Goal: Task Accomplishment & Management: Manage account settings

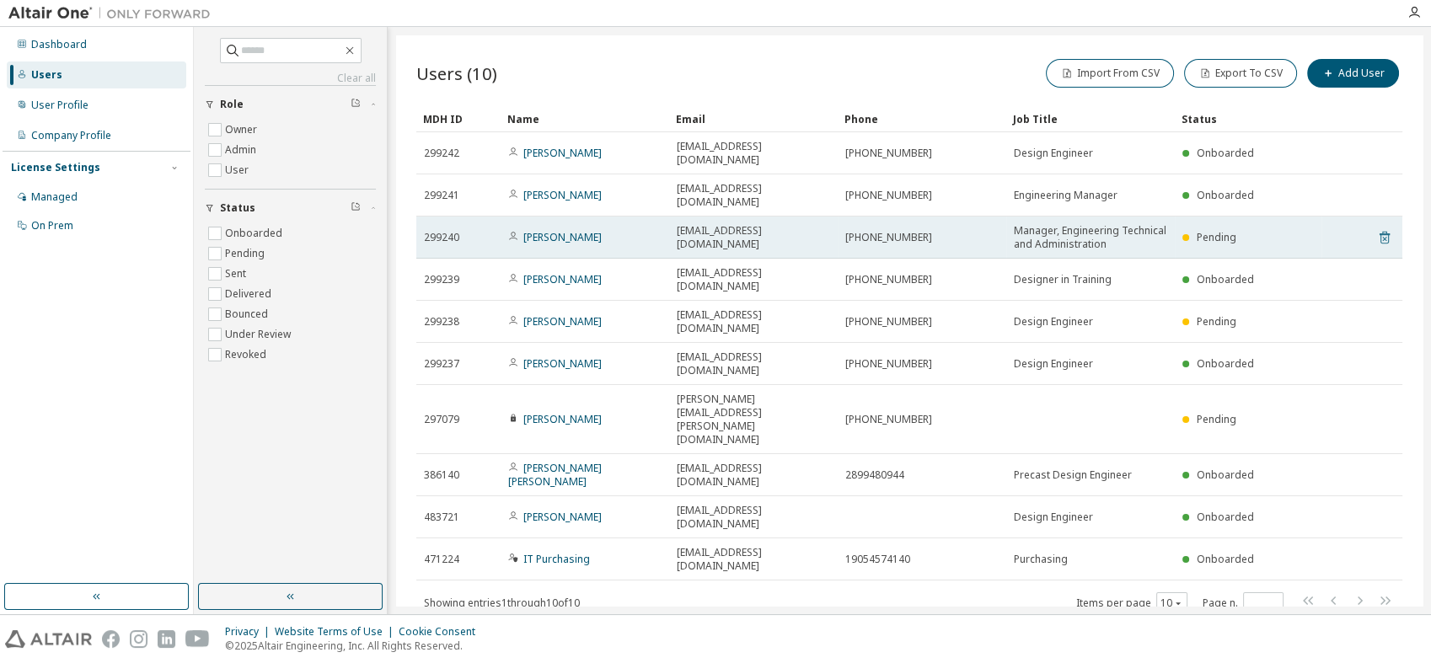
click at [1384, 237] on icon at bounding box center [1384, 239] width 4 height 4
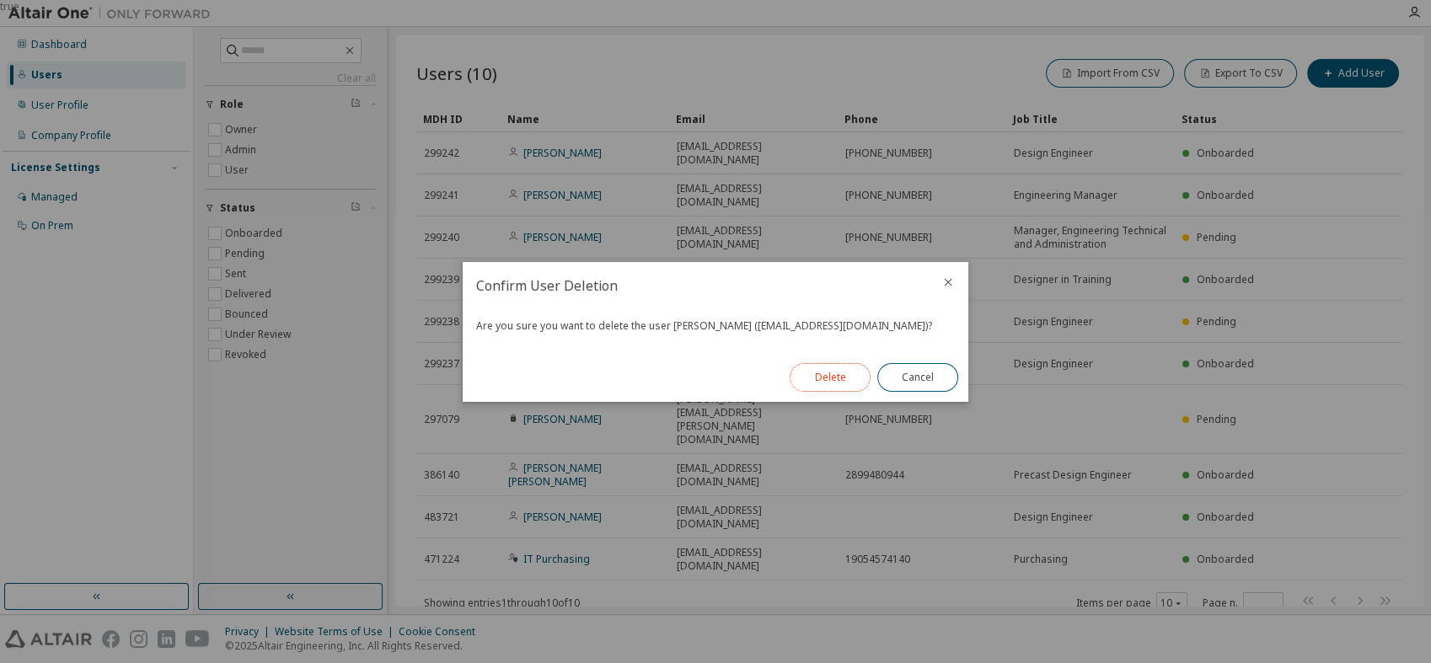
click at [827, 375] on button "Delete" at bounding box center [830, 377] width 81 height 29
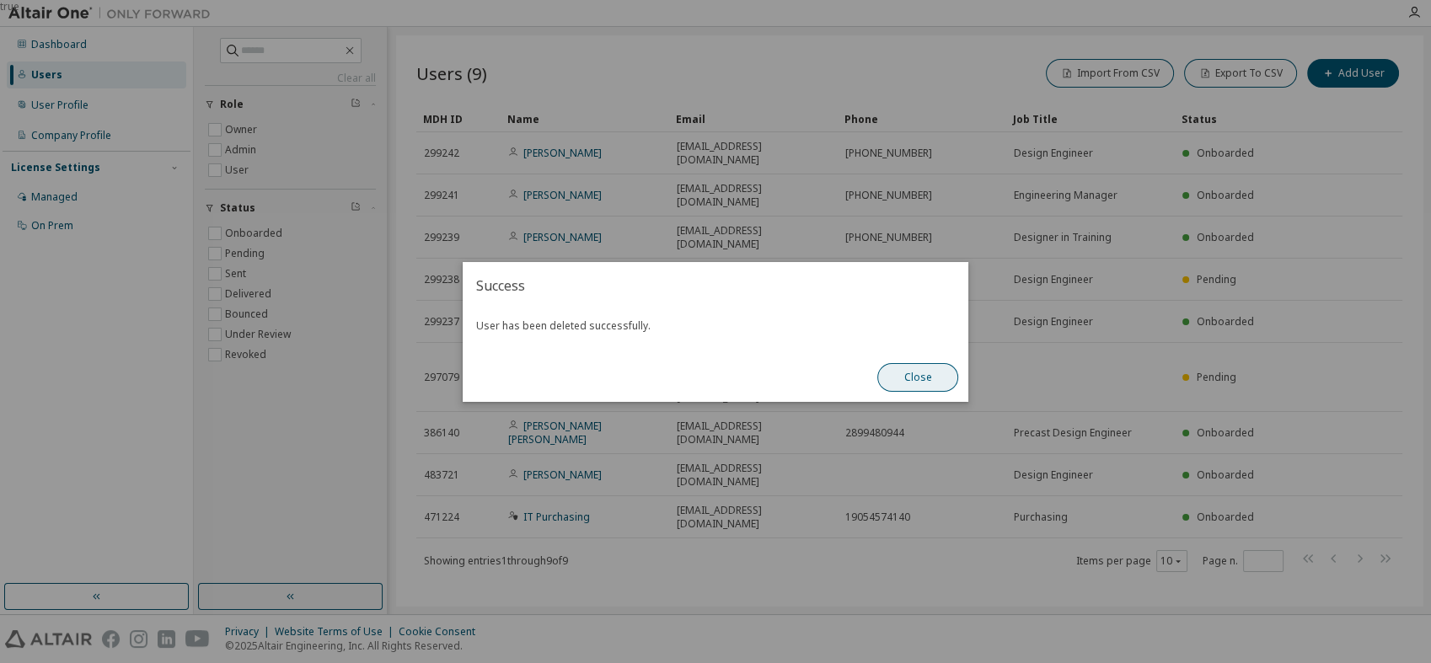
click at [908, 380] on button "Close" at bounding box center [917, 377] width 81 height 29
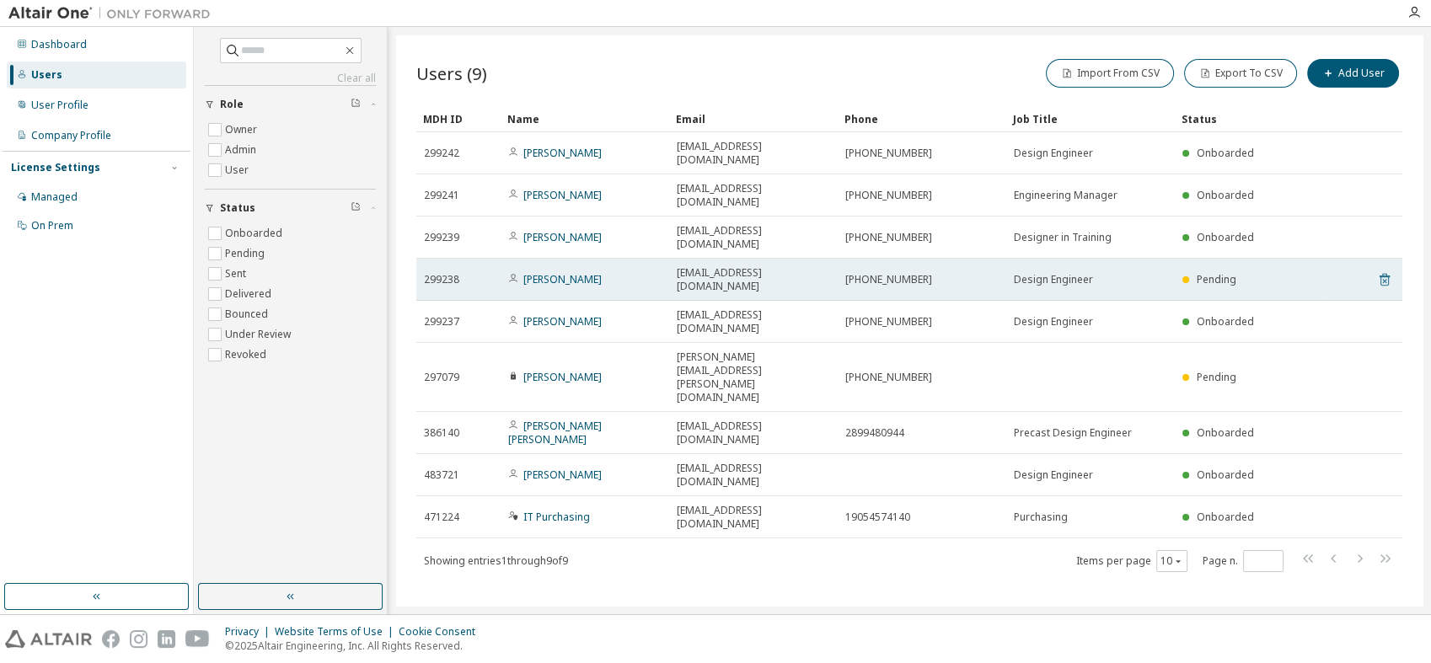
click at [1382, 274] on icon at bounding box center [1384, 280] width 10 height 13
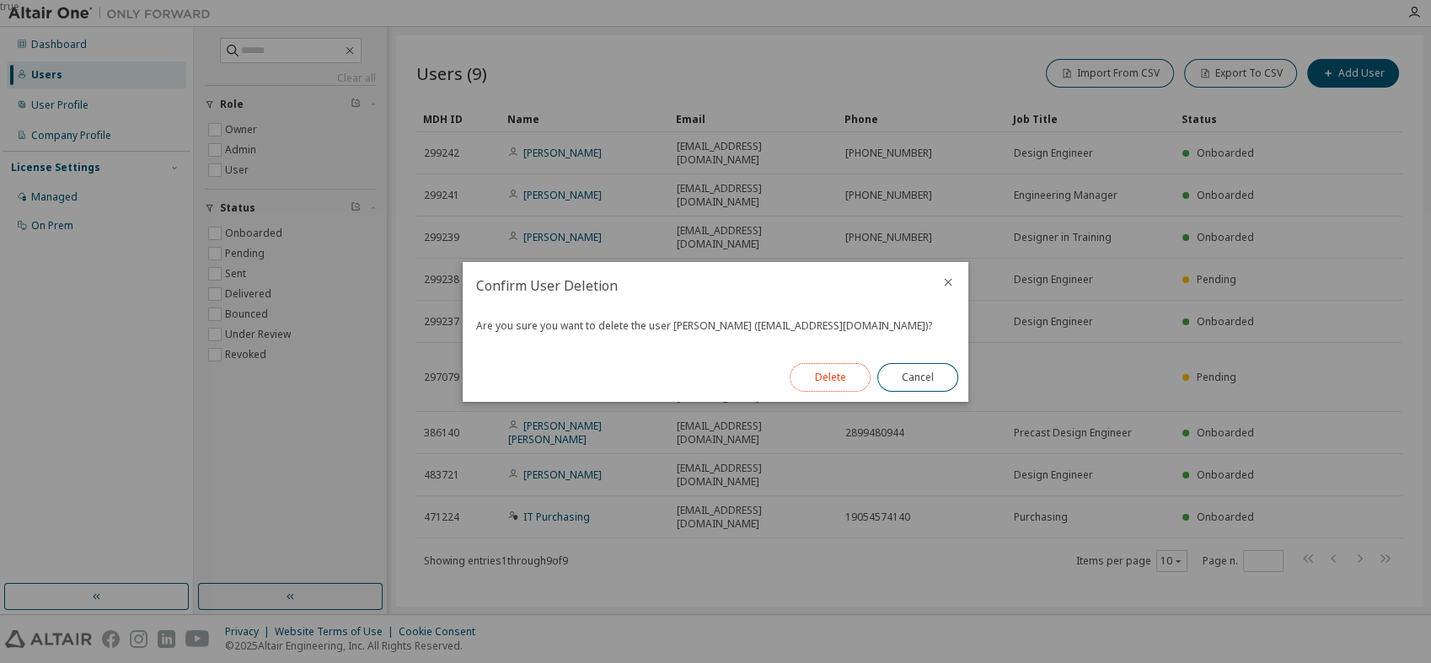
click at [816, 378] on button "Delete" at bounding box center [830, 377] width 81 height 29
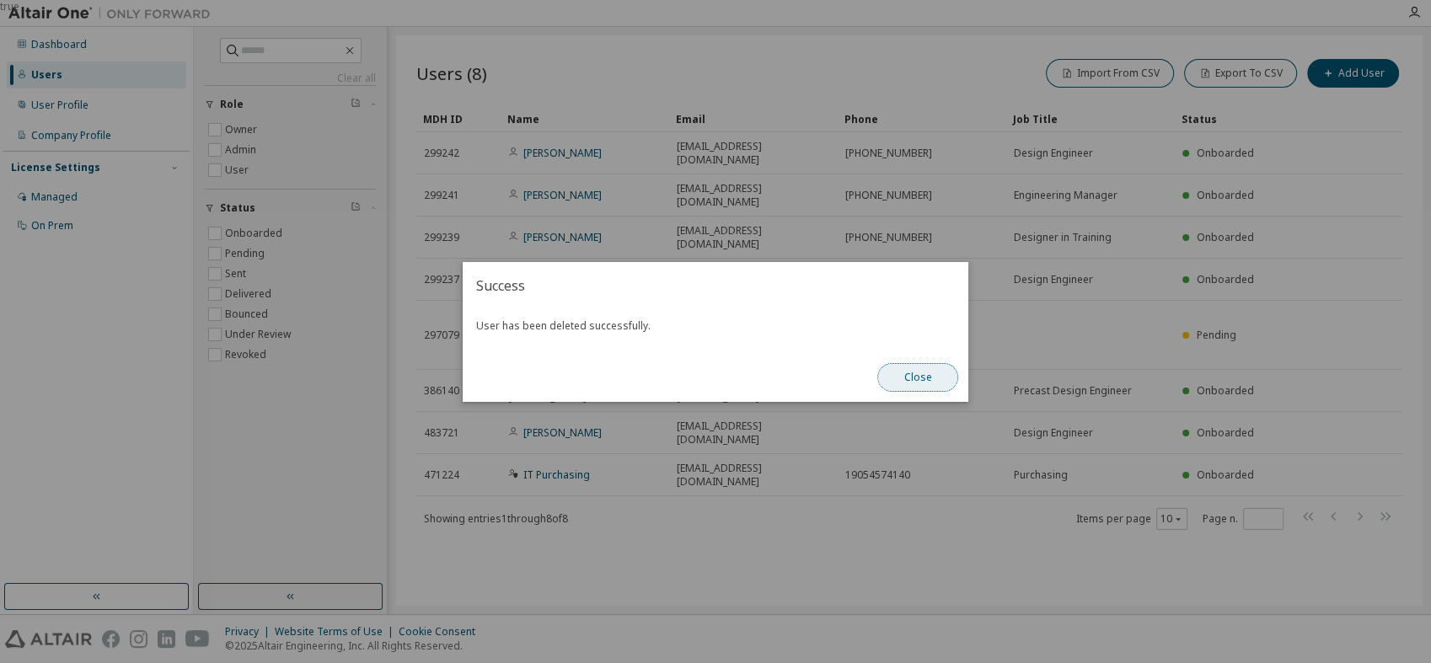
click at [924, 383] on button "Close" at bounding box center [917, 377] width 81 height 29
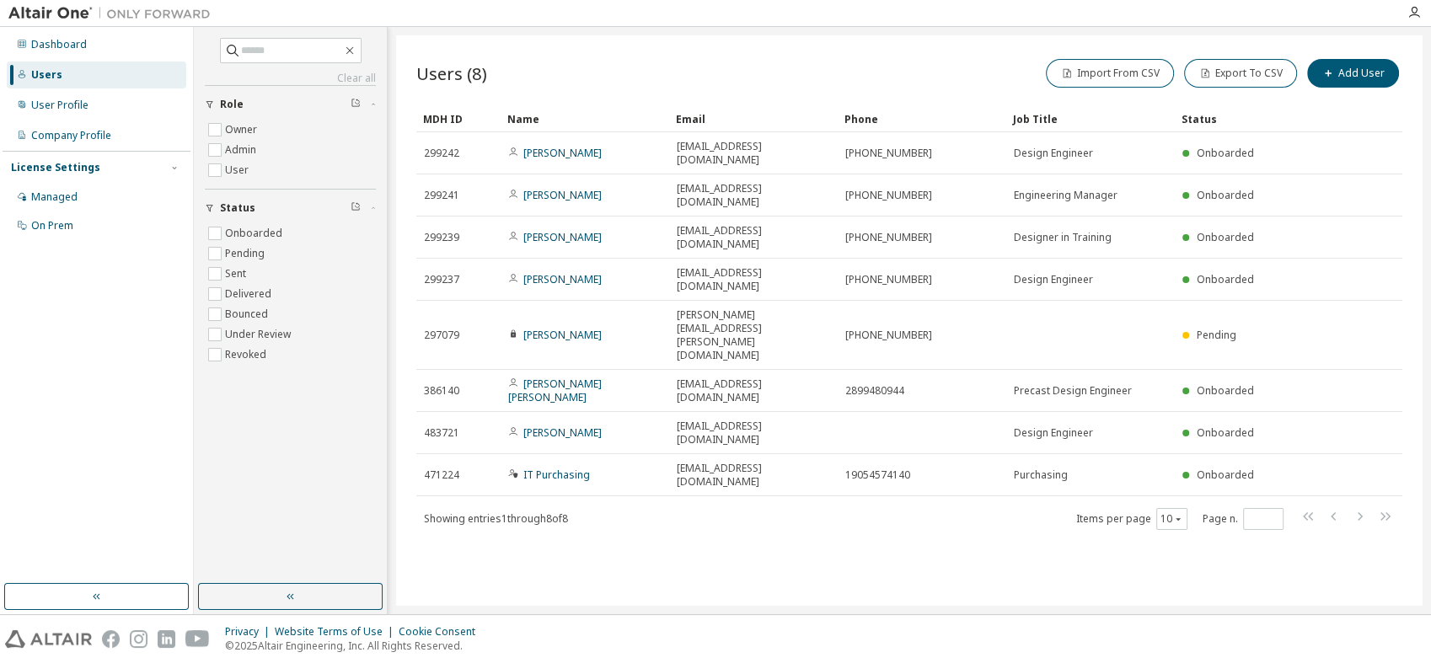
click at [447, 113] on div "MDH ID" at bounding box center [458, 118] width 71 height 27
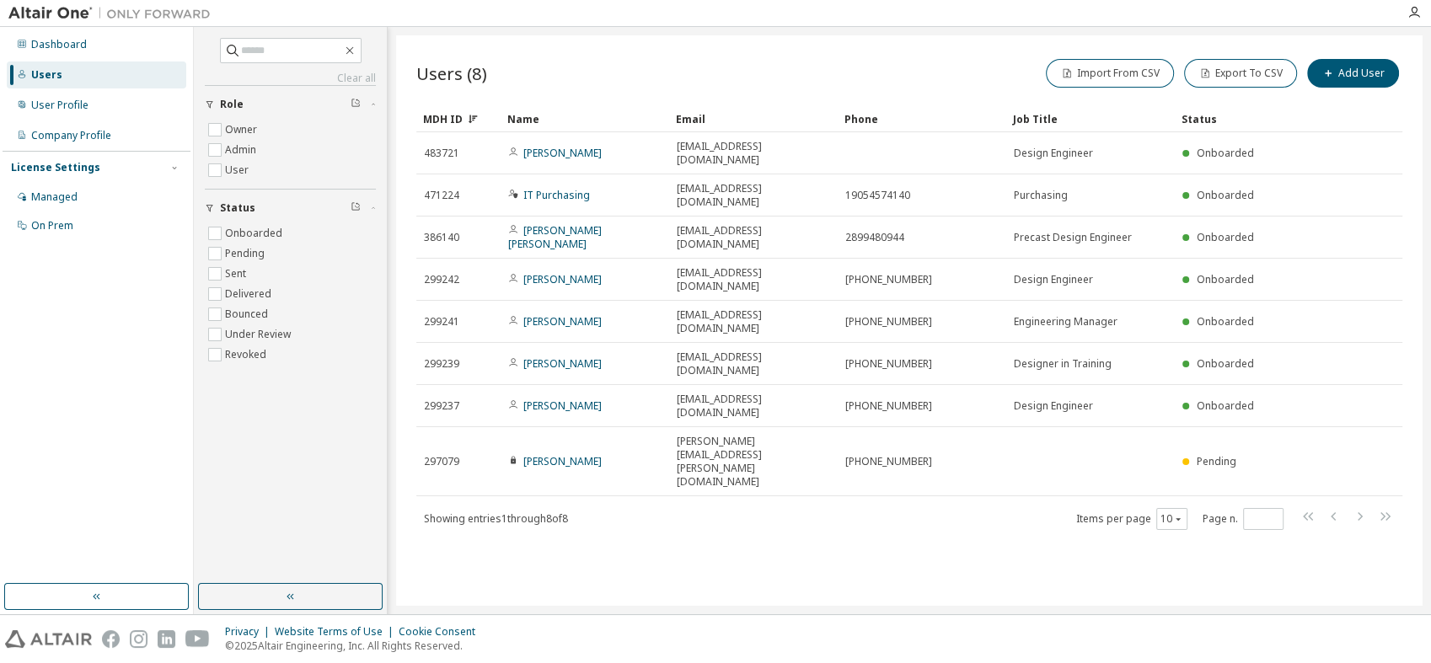
click at [447, 113] on div "MDH ID" at bounding box center [458, 118] width 71 height 27
